Goal: Information Seeking & Learning: Learn about a topic

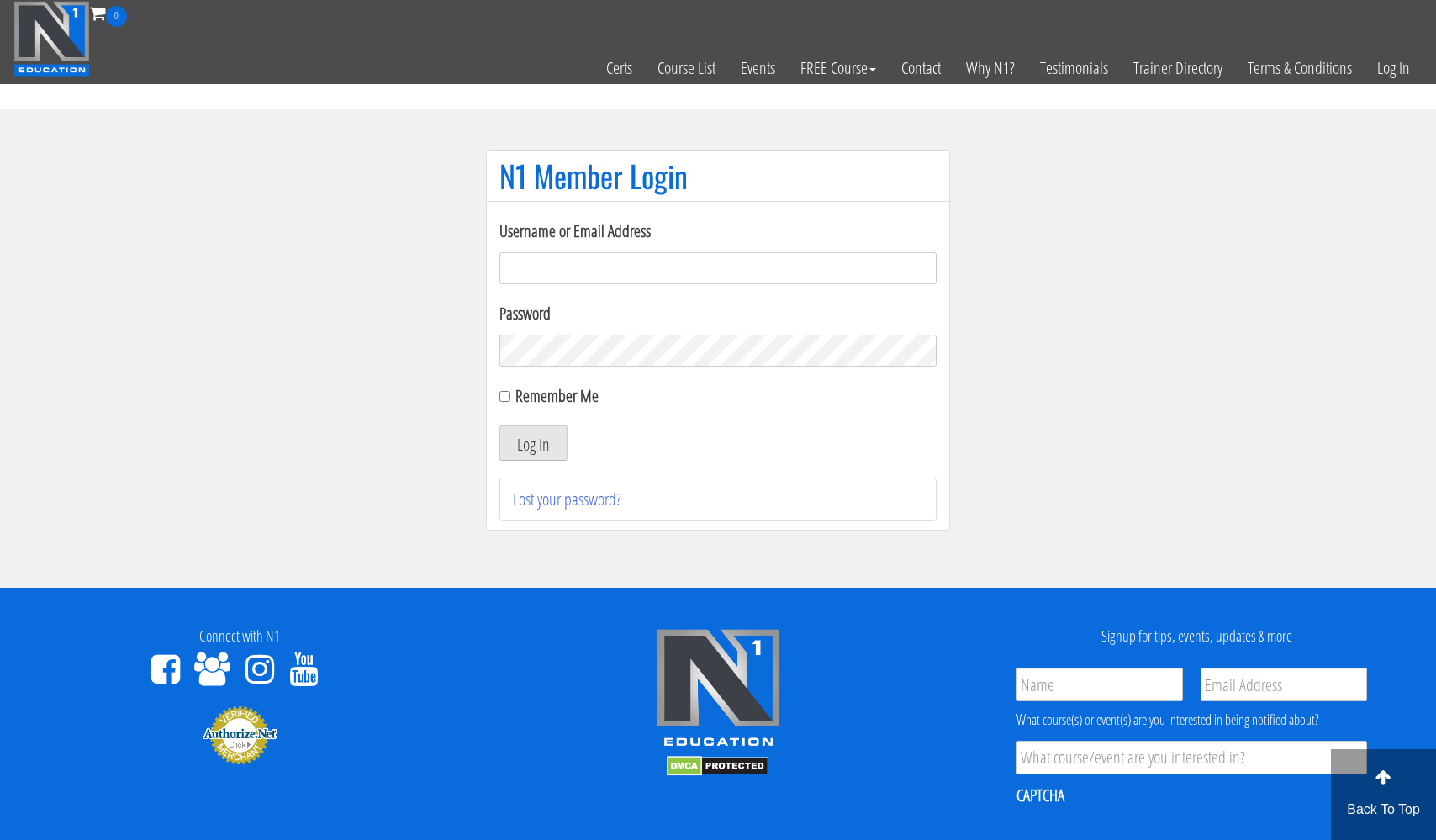
type input "usmcfit93@gmail.com"
click at [533, 443] on button "Log In" at bounding box center [533, 443] width 68 height 35
click at [506, 394] on input "Remember Me" at bounding box center [504, 396] width 11 height 11
checkbox input "true"
click at [525, 439] on button "Log In" at bounding box center [533, 443] width 68 height 35
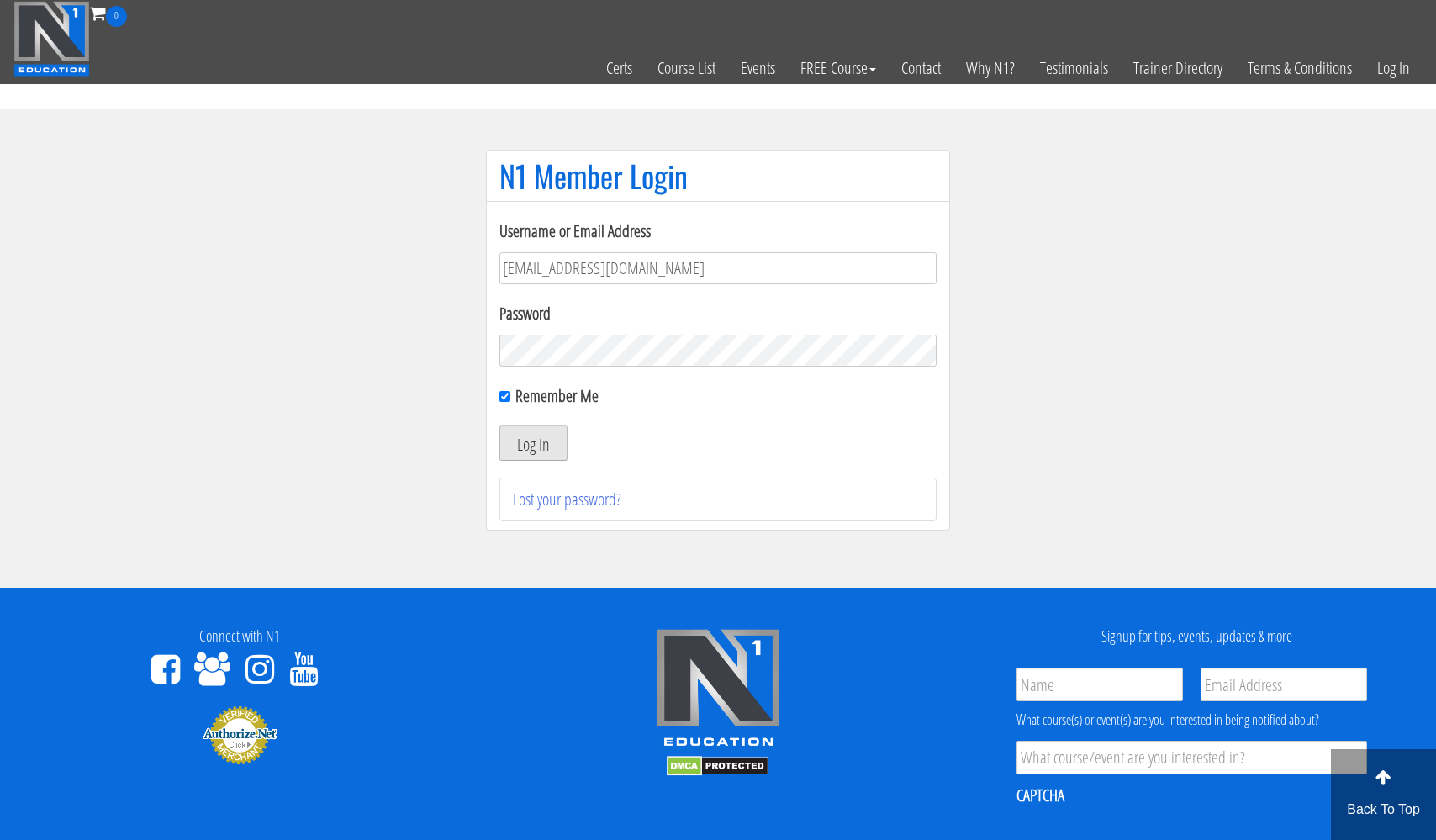
click at [525, 439] on button "Log In" at bounding box center [533, 443] width 68 height 35
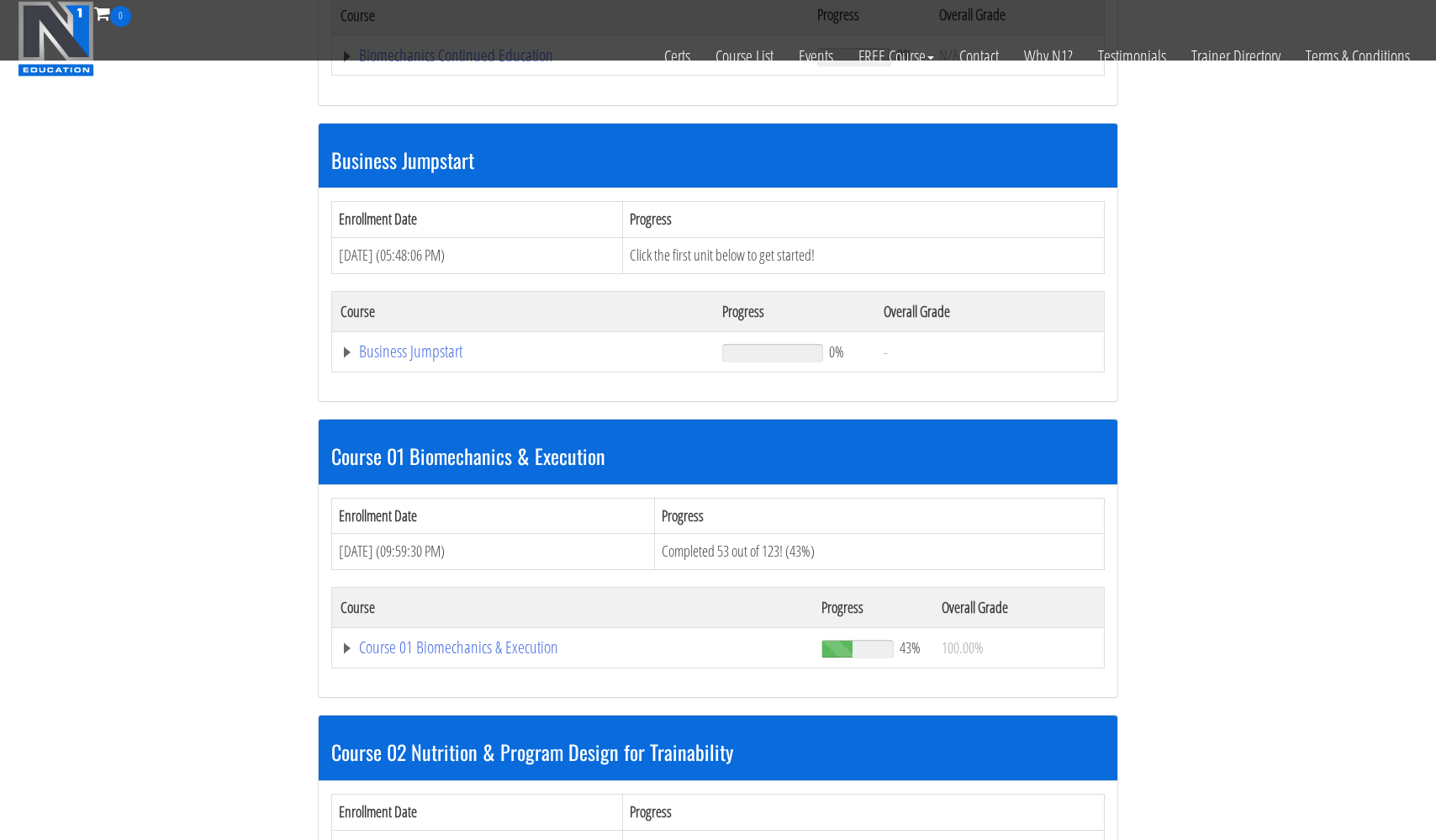
scroll to position [426, 0]
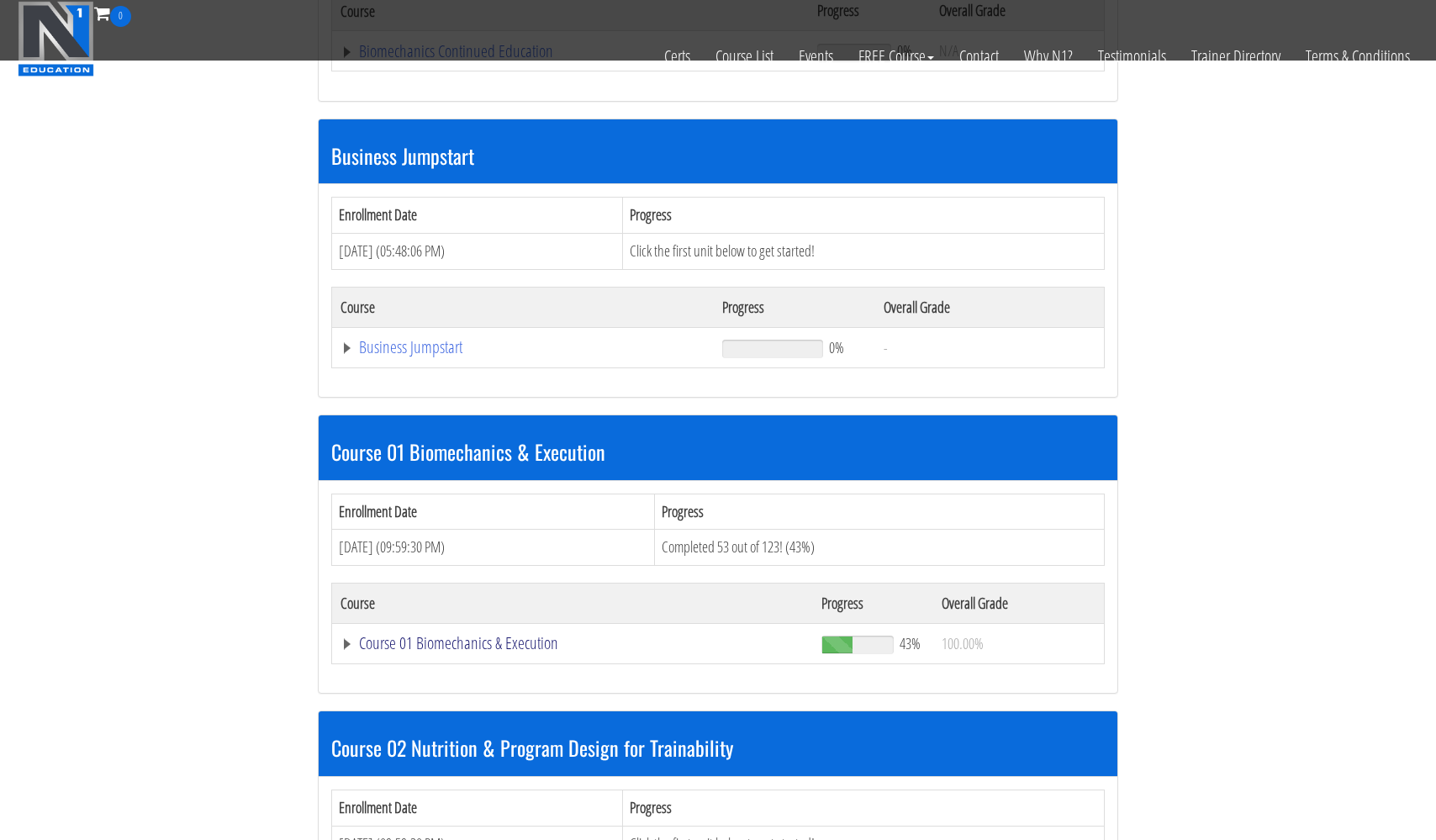
click at [428, 60] on link "Course 01 Biomechanics & Execution" at bounding box center [571, 51] width 460 height 16
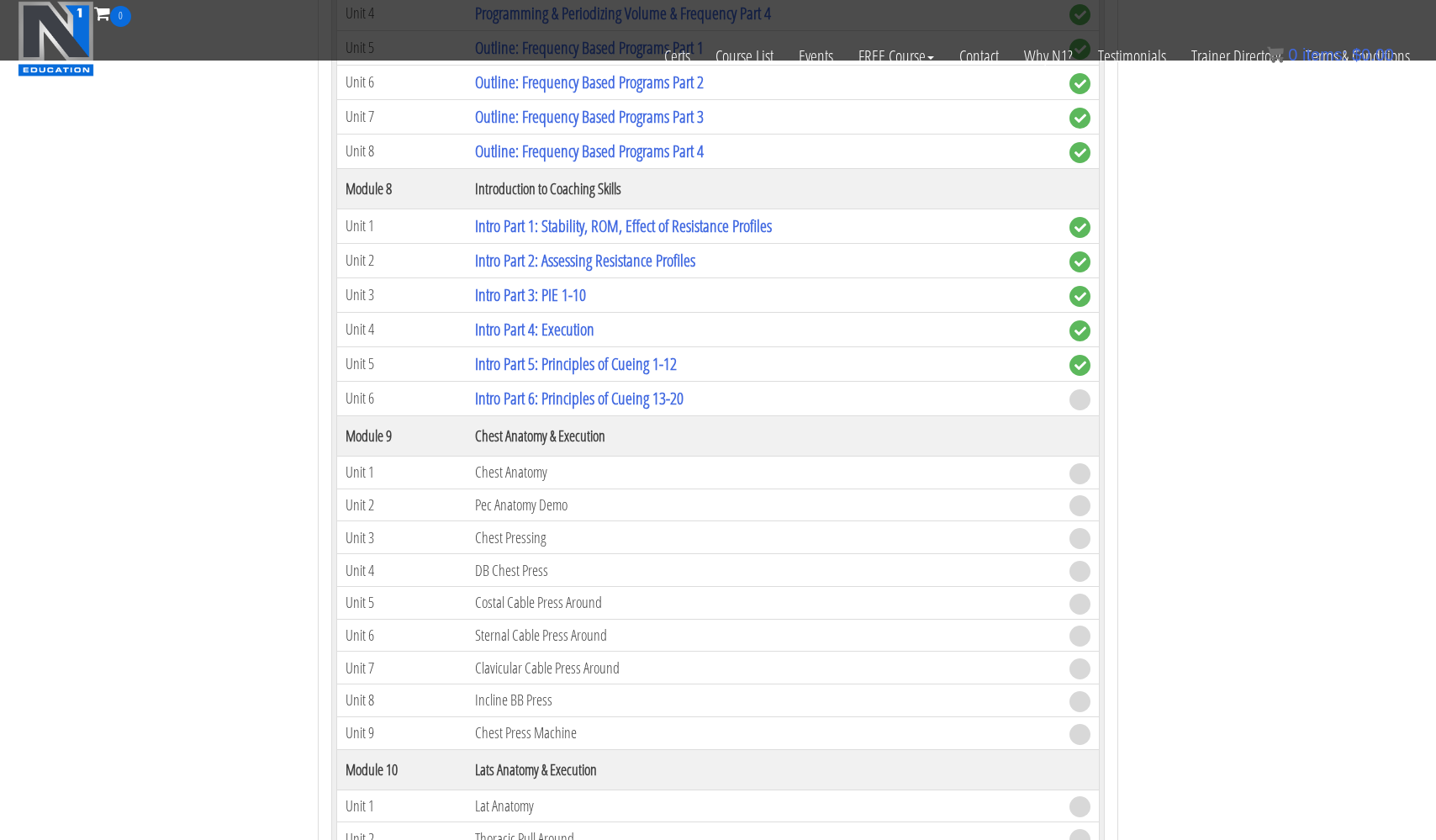
scroll to position [2862, 0]
click at [528, 394] on link "Intro Part 6: Principles of Cueing 13-20" at bounding box center [579, 401] width 208 height 22
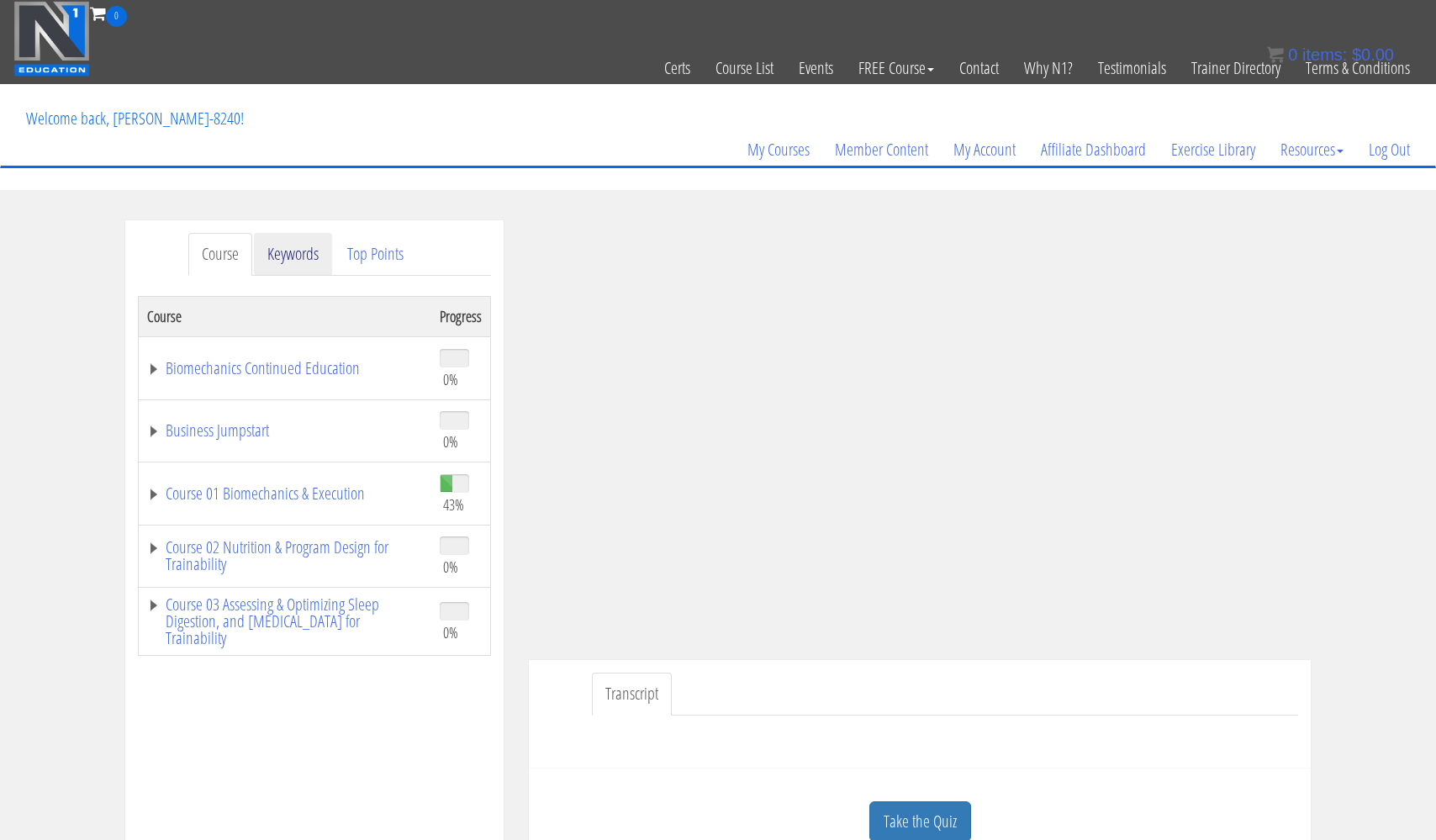
click at [301, 244] on link "Keywords" at bounding box center [293, 254] width 78 height 43
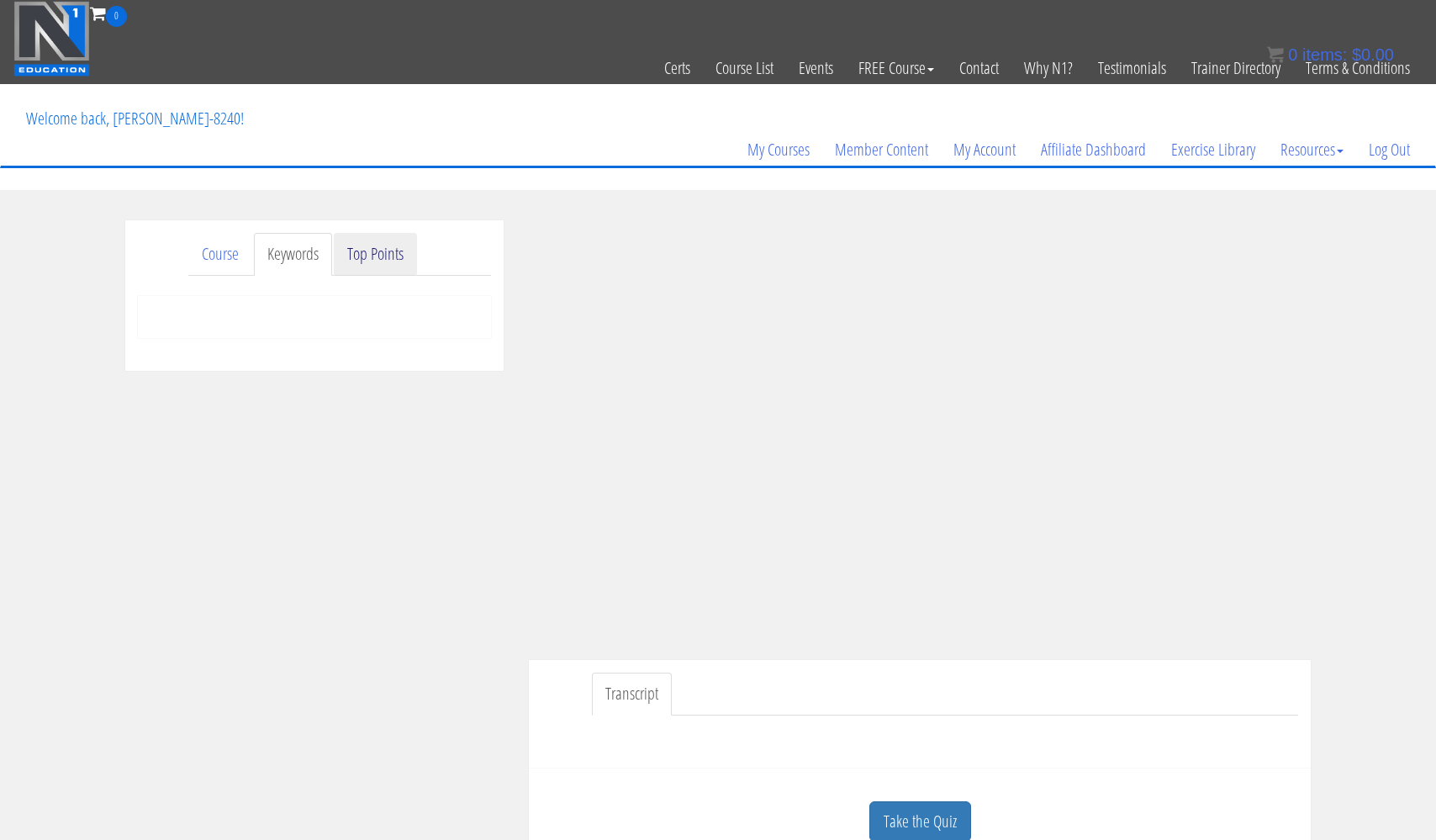
click at [377, 247] on link "Top Points" at bounding box center [375, 254] width 83 height 43
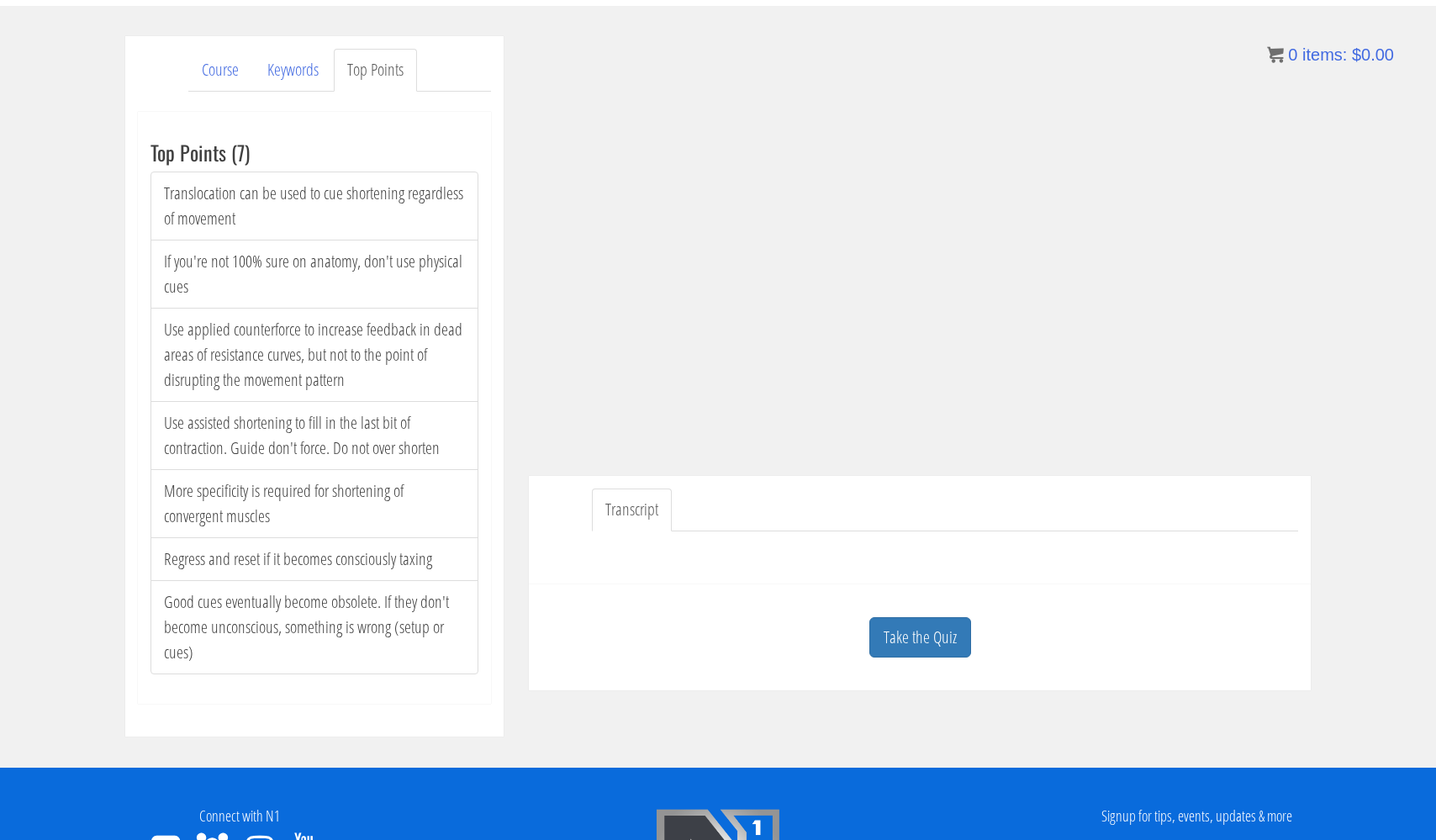
scroll to position [166, 0]
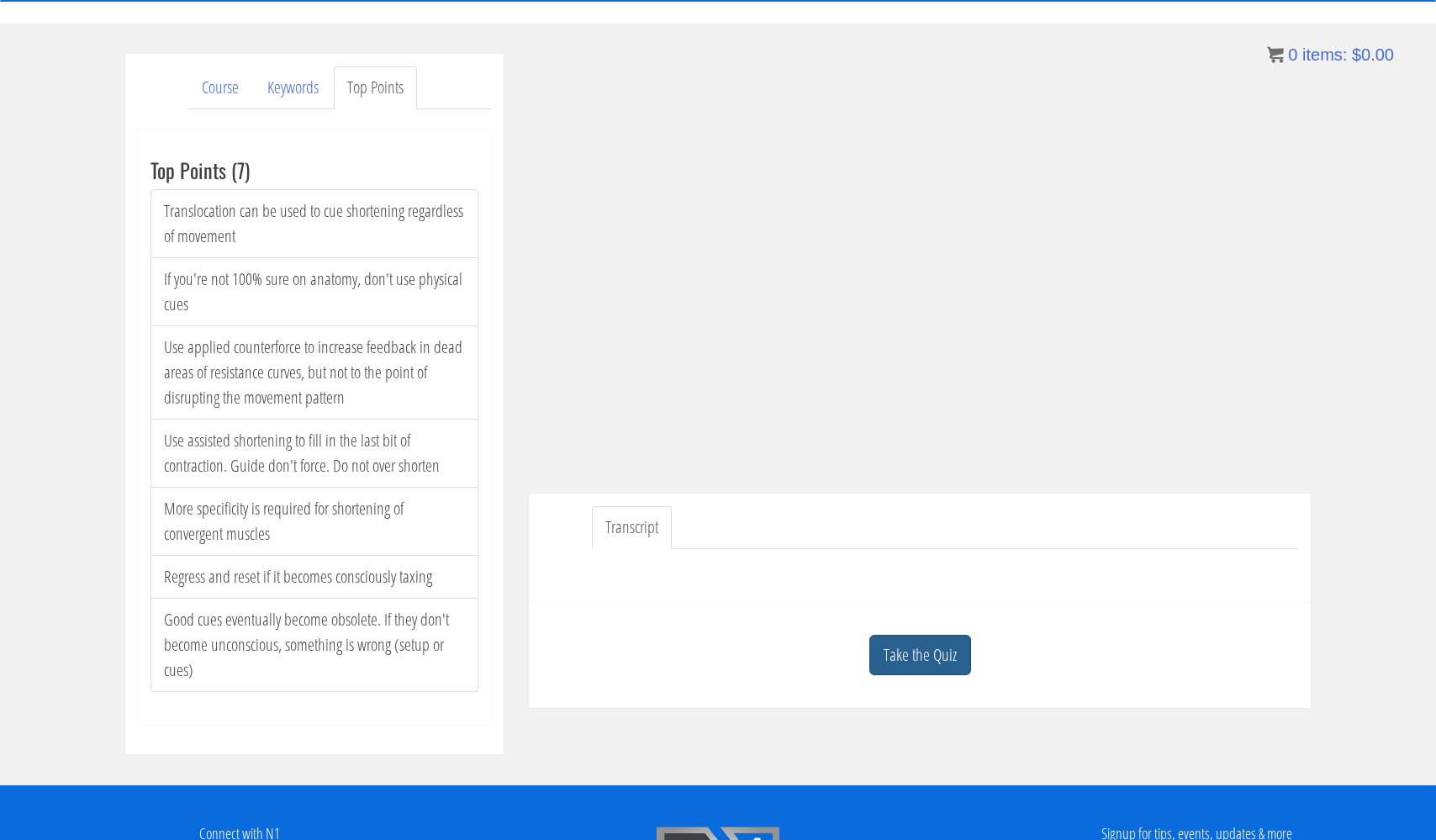
click at [921, 644] on link "Take the Quiz" at bounding box center [920, 656] width 102 height 42
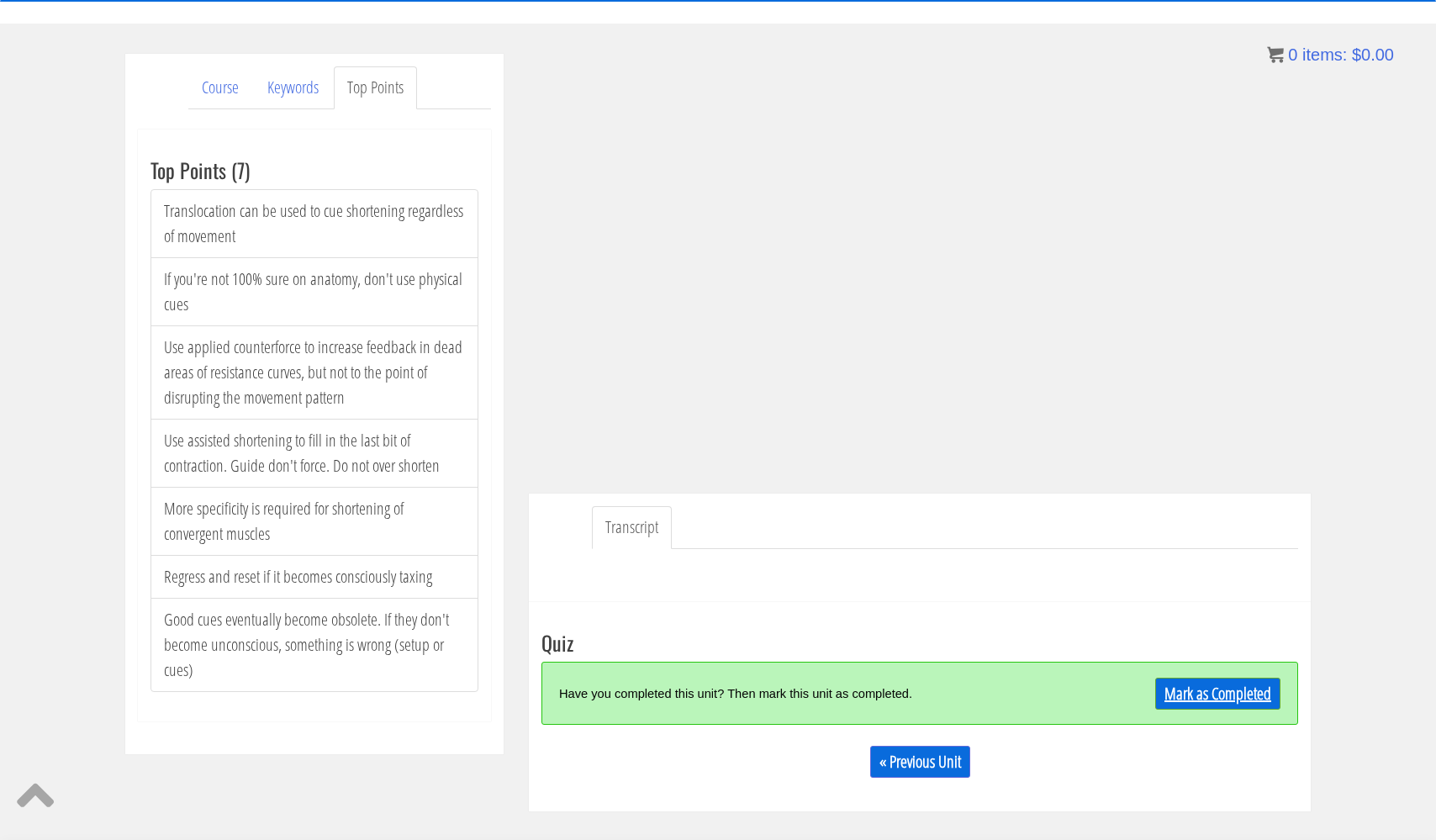
click at [1234, 683] on link "Mark as Completed" at bounding box center [1218, 694] width 125 height 32
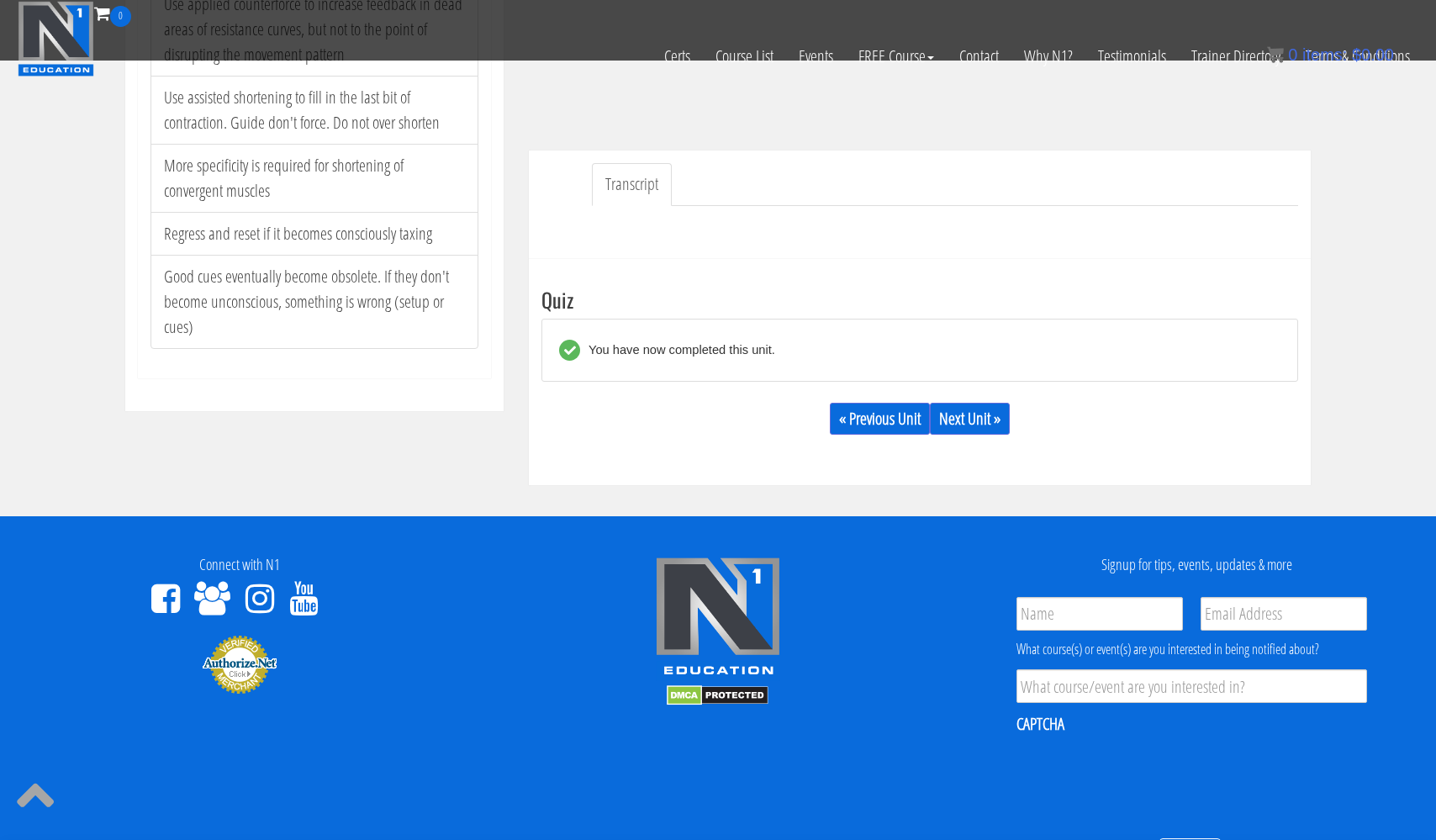
scroll to position [414, 0]
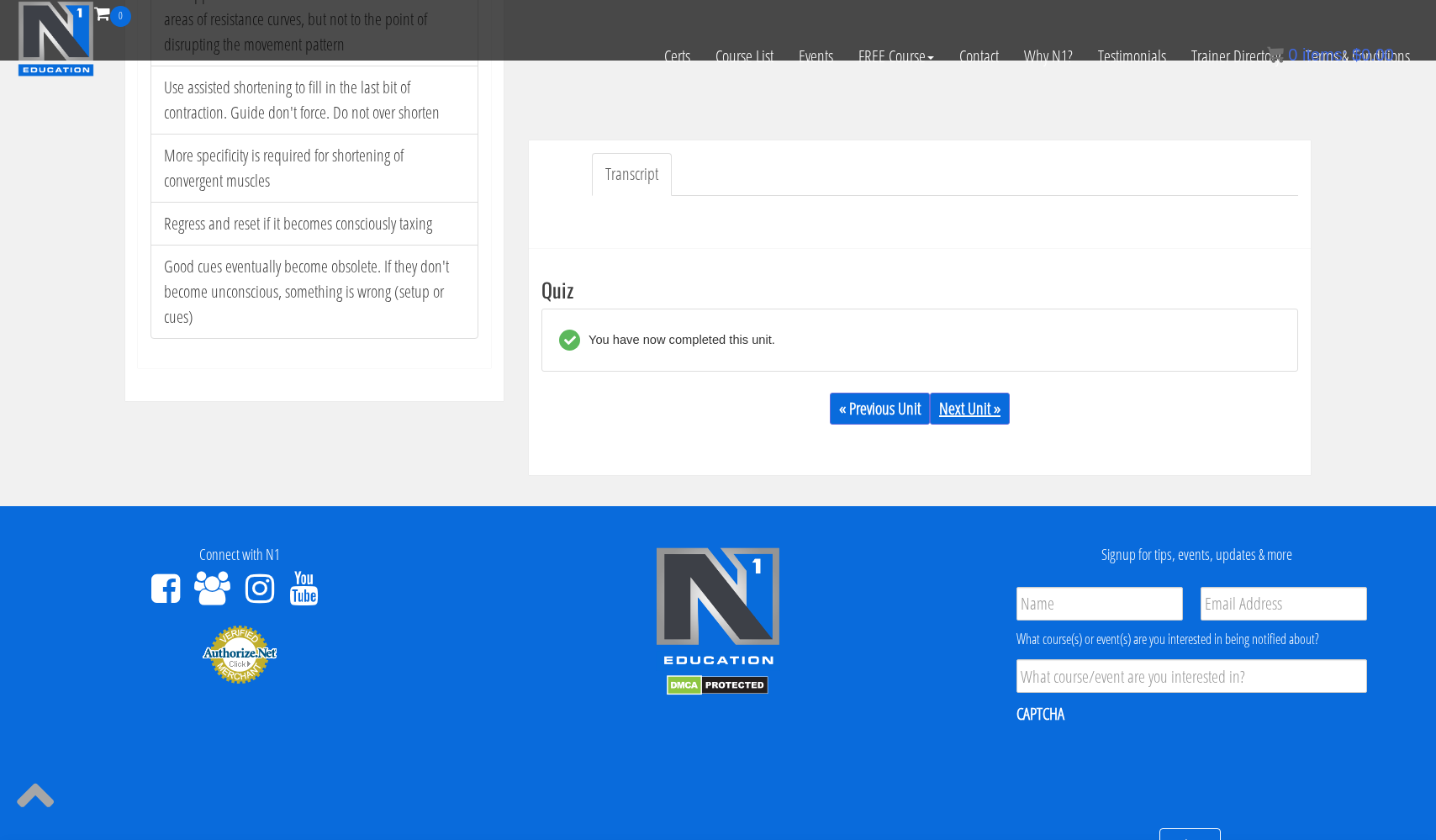
click at [965, 412] on link "Next Unit »" at bounding box center [970, 408] width 80 height 32
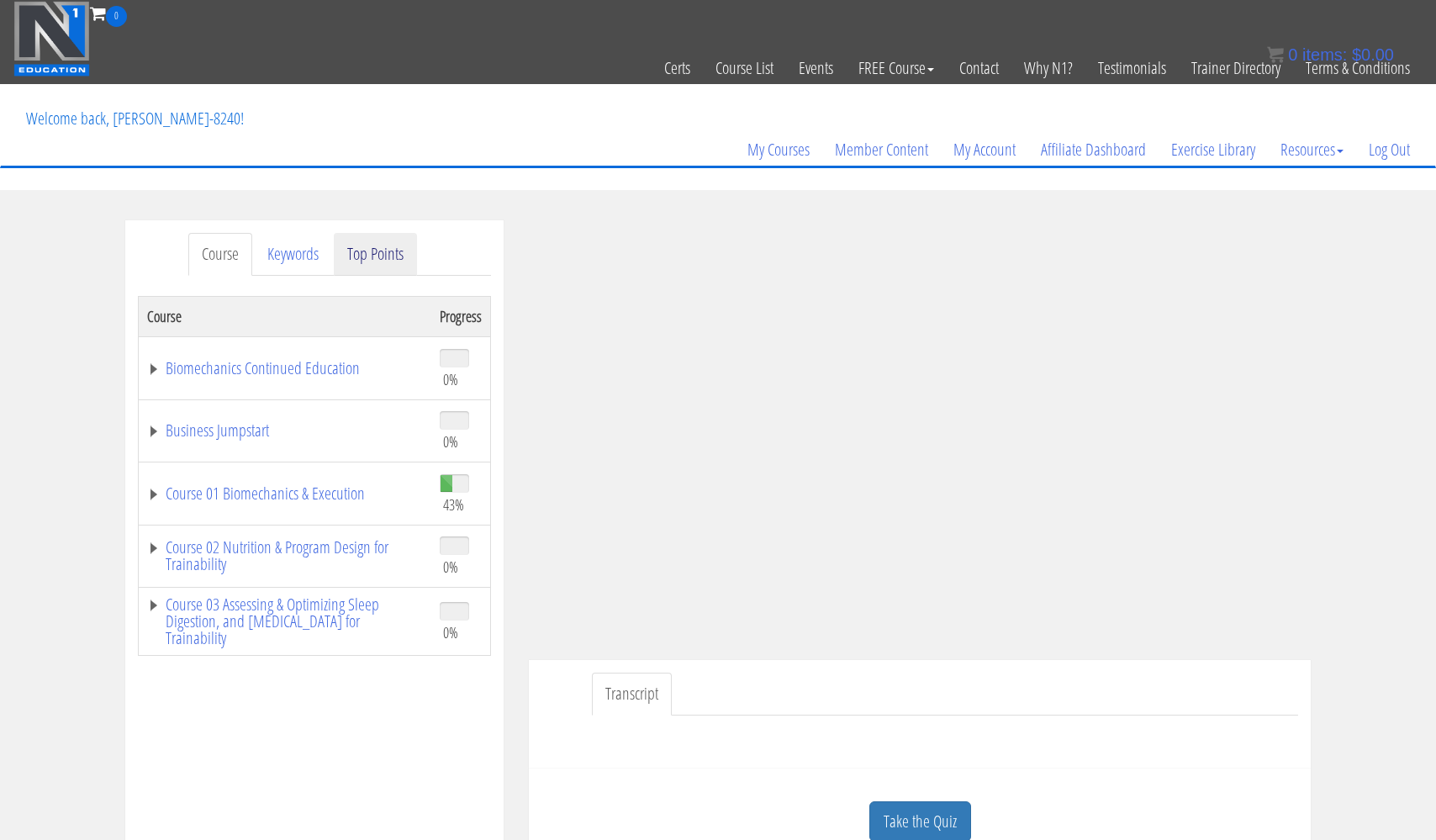
click at [371, 244] on link "Top Points" at bounding box center [375, 254] width 83 height 43
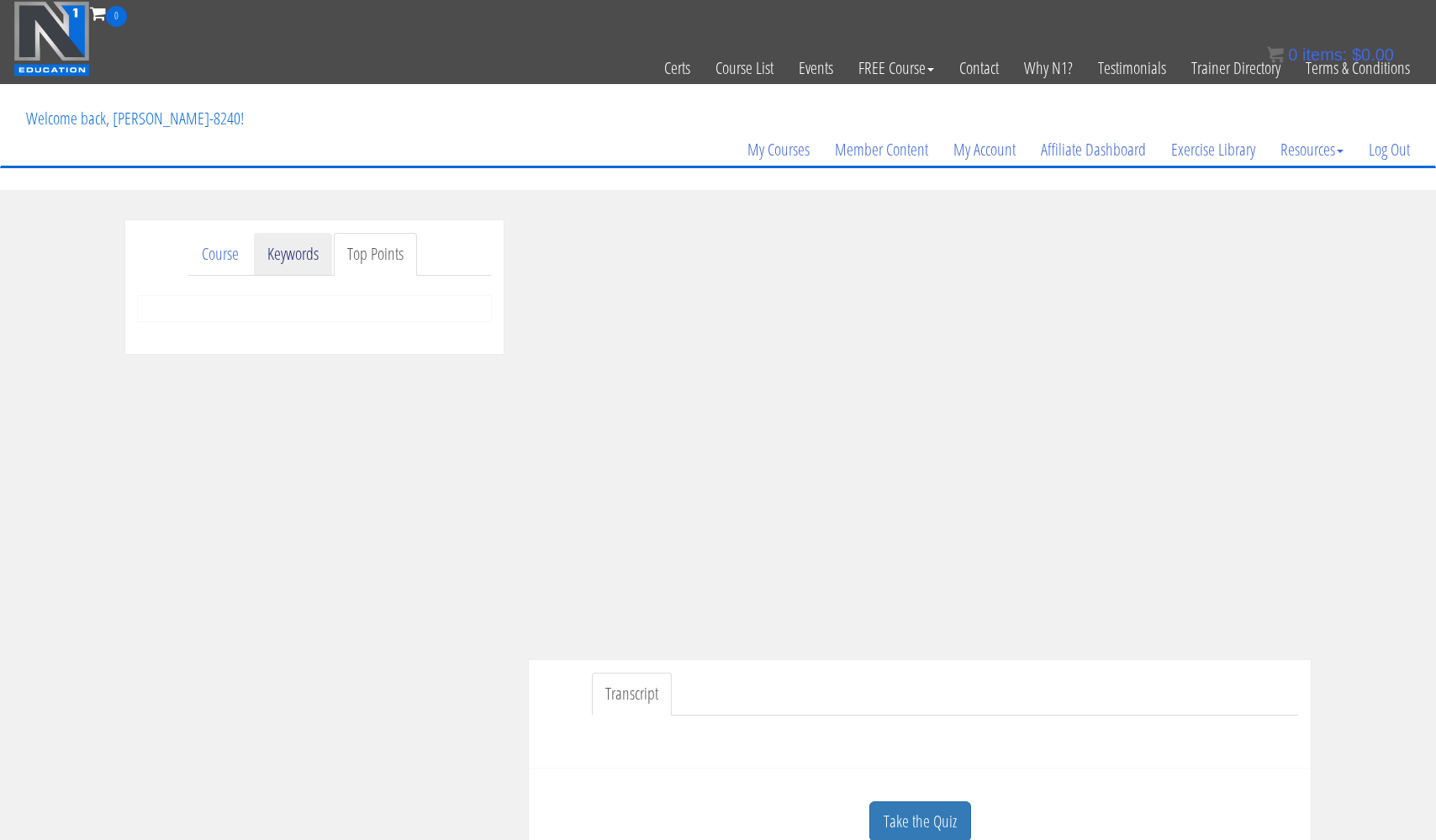
click at [291, 255] on link "Keywords" at bounding box center [293, 254] width 78 height 43
click at [222, 257] on link "Course" at bounding box center [221, 254] width 64 height 43
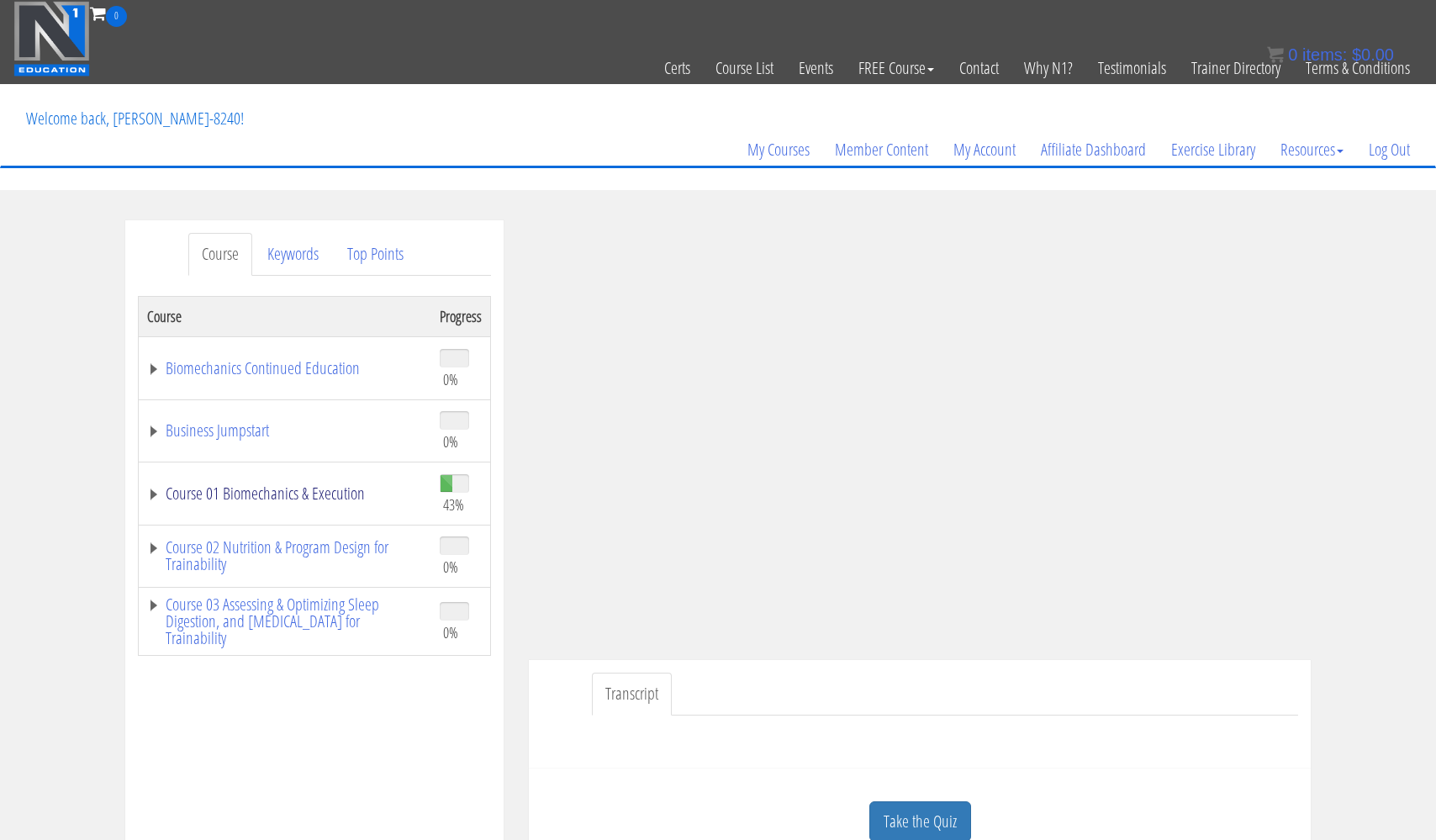
click at [336, 495] on link "Course 01 Biomechanics & Execution" at bounding box center [285, 493] width 276 height 16
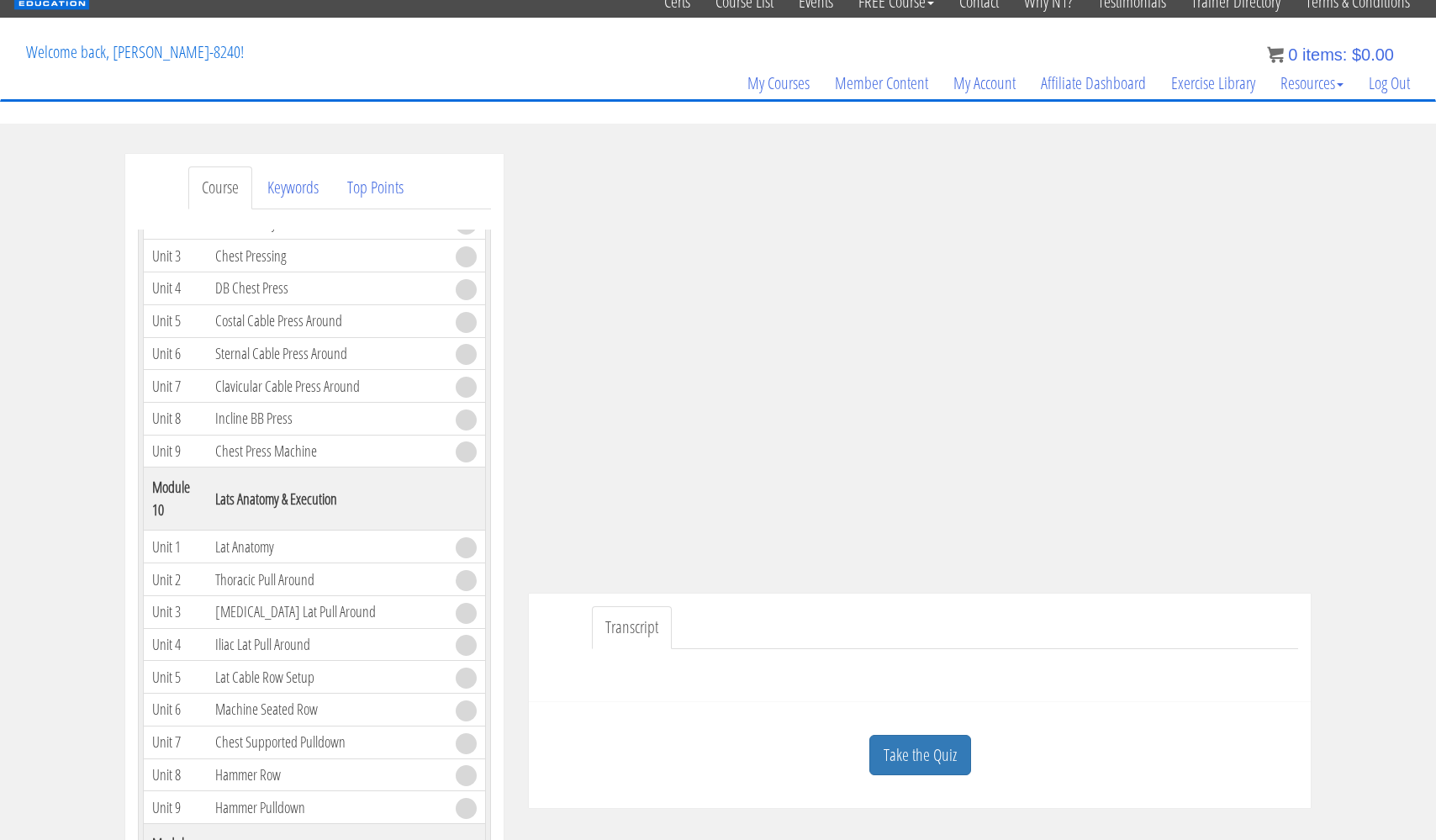
scroll to position [75, 0]
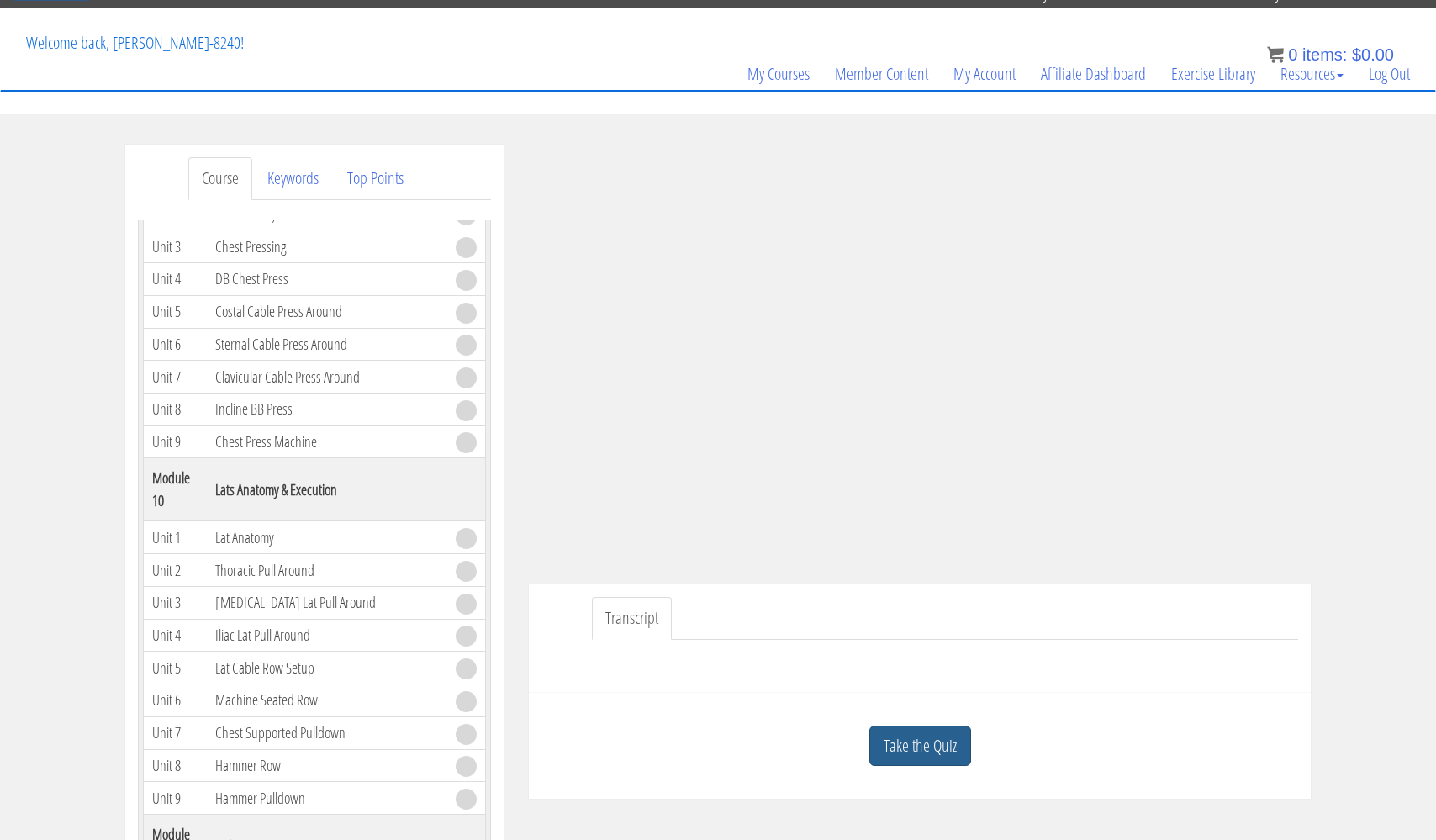
click at [921, 753] on link "Take the Quiz" at bounding box center [920, 747] width 102 height 42
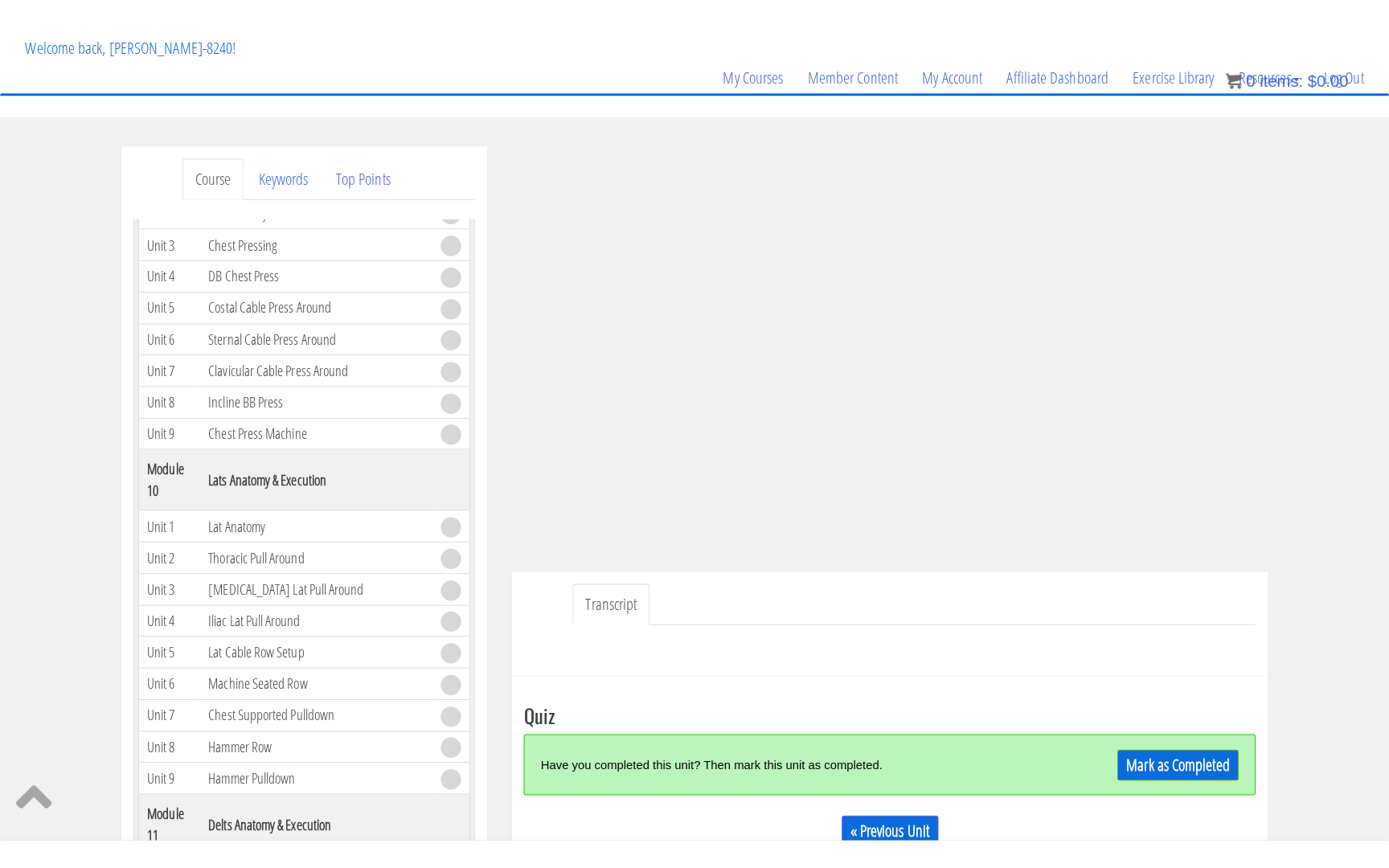
scroll to position [98, 0]
